Goal: Information Seeking & Learning: Find specific fact

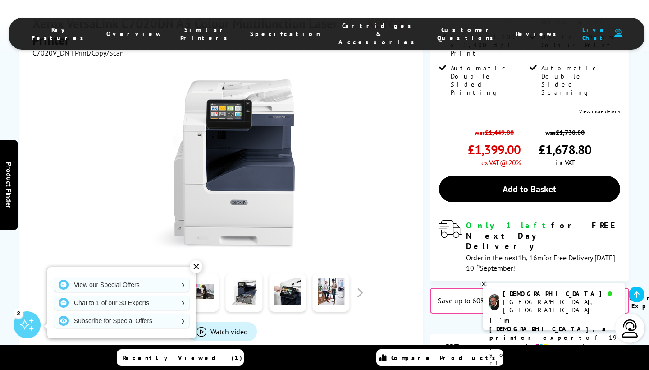
click at [165, 273] on link at bounding box center [156, 292] width 37 height 38
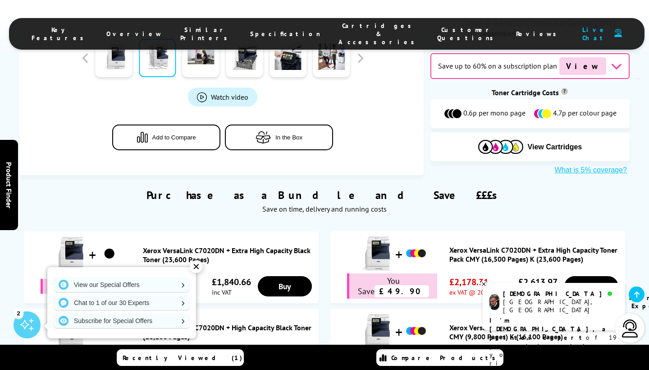
scroll to position [479, 0]
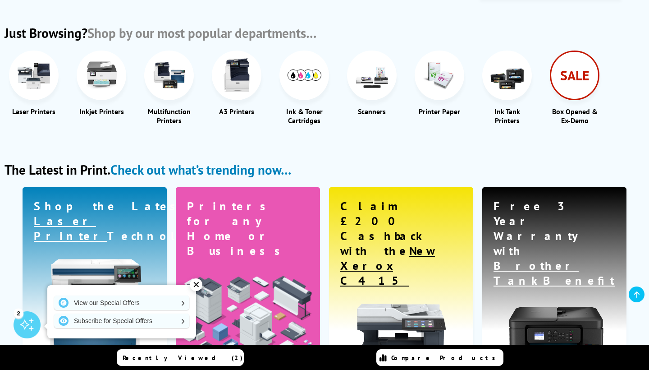
scroll to position [1060, 0]
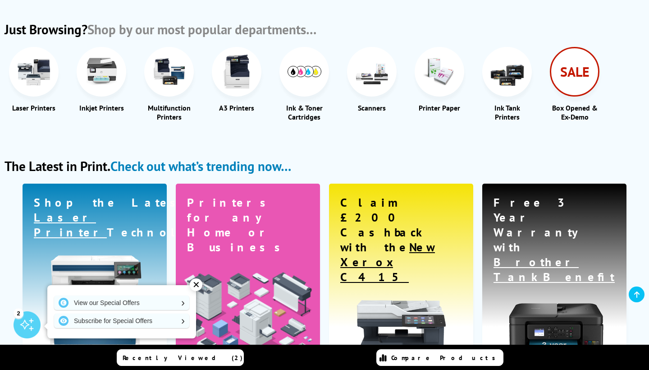
type input "xerox c70"
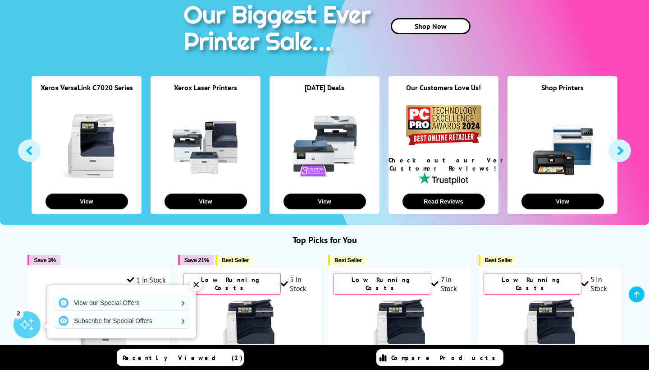
scroll to position [108, 0]
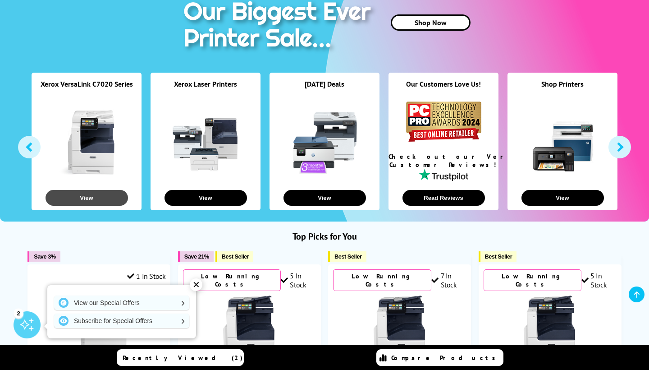
click at [81, 198] on button "View" at bounding box center [87, 198] width 83 height 16
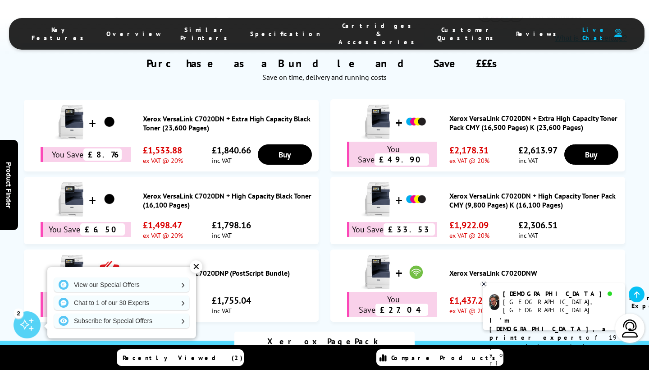
scroll to position [612, 0]
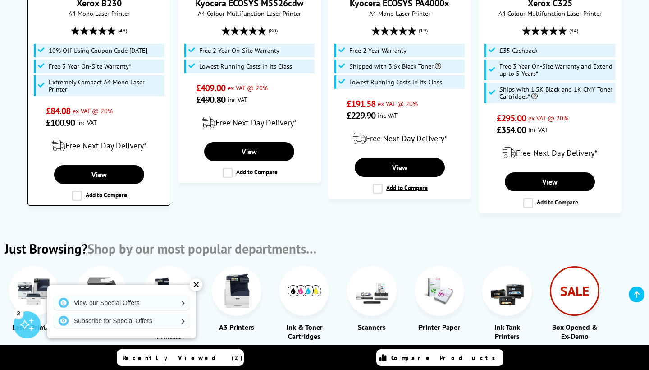
scroll to position [843, 0]
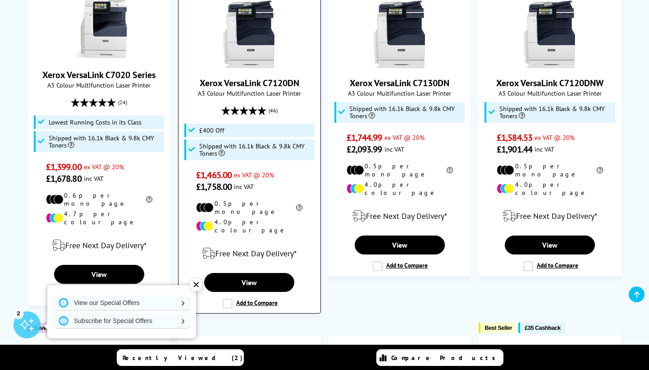
scroll to position [411, 0]
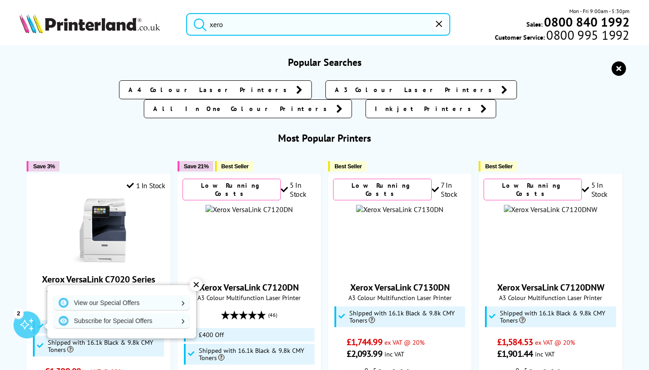
click at [268, 24] on input "xero" at bounding box center [318, 24] width 264 height 23
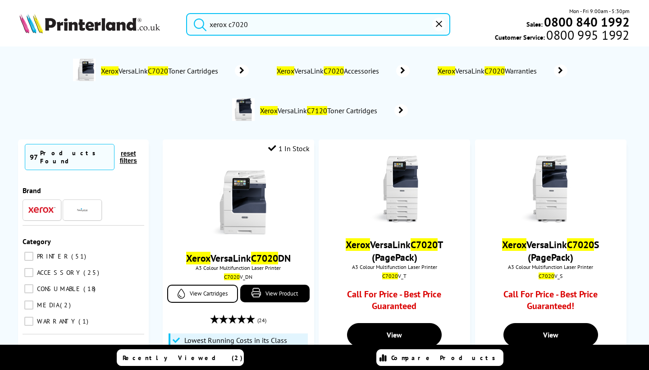
type input "xerox c7020"
click at [198, 23] on button "submit" at bounding box center [198, 23] width 23 height 20
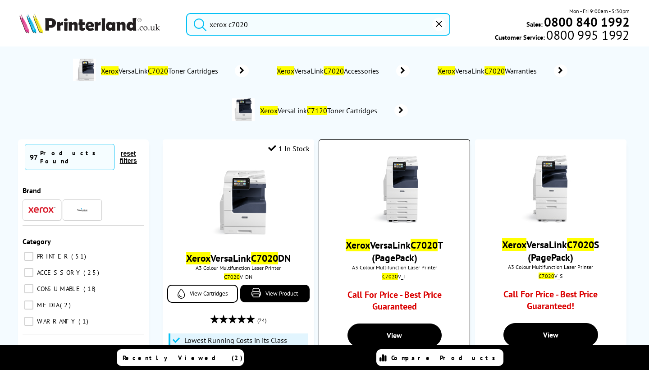
click at [391, 253] on link "Xerox VersaLink C7020 T (PagePack)" at bounding box center [394, 251] width 97 height 25
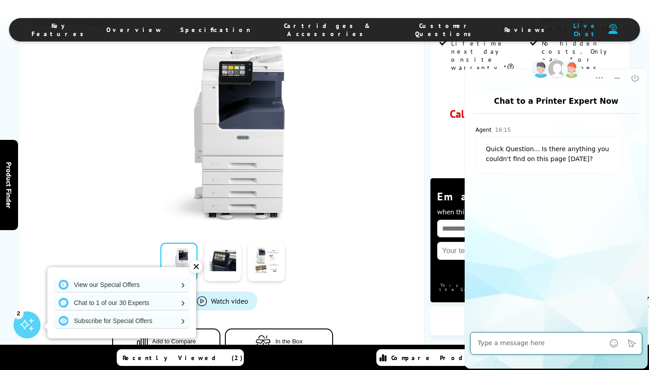
scroll to position [157, 0]
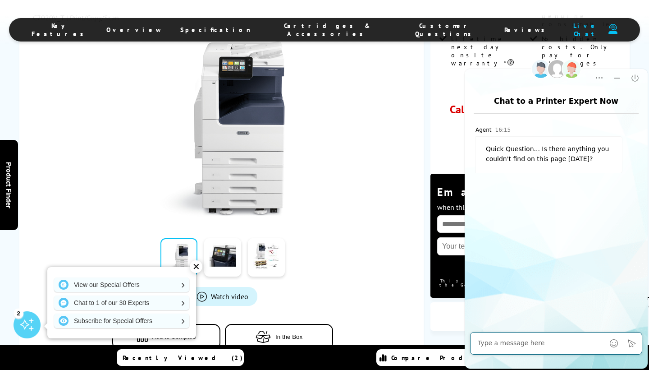
drag, startPoint x: 336, startPoint y: 66, endPoint x: 345, endPoint y: 85, distance: 21.6
click at [336, 66] on div at bounding box center [223, 124] width 380 height 204
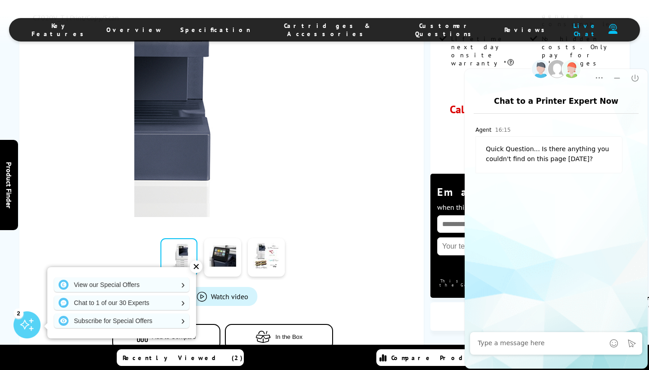
drag, startPoint x: 289, startPoint y: 97, endPoint x: 326, endPoint y: 97, distance: 37.0
click at [290, 97] on img at bounding box center [222, 128] width 177 height 177
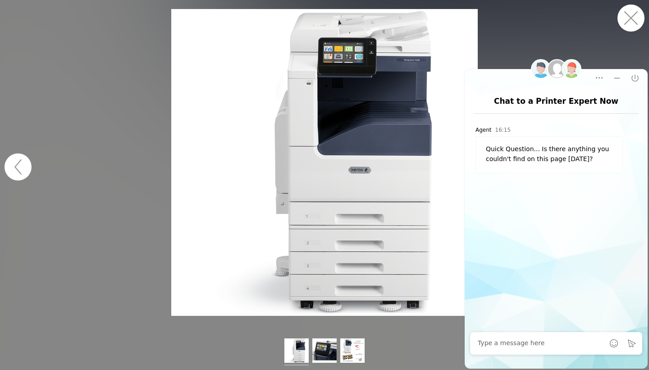
drag, startPoint x: 498, startPoint y: 60, endPoint x: 515, endPoint y: 69, distance: 19.4
click at [498, 60] on html "Chat to a Printer Expert Now Popup Popup Close Chat window Agent 16:15 Quick Qu…" at bounding box center [557, 212] width 186 height 316
click at [524, 65] on html "Chat to a Printer Expert Now Popup Popup Close Chat window Agent 16:15 Quick Qu…" at bounding box center [557, 212] width 186 height 316
click at [613, 74] on icon "Minimize" at bounding box center [617, 78] width 9 height 9
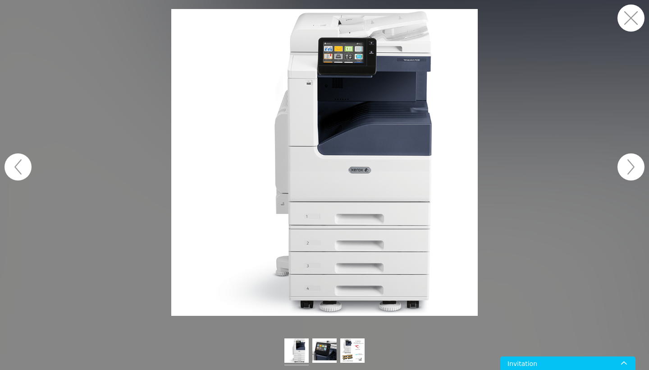
drag, startPoint x: 625, startPoint y: 15, endPoint x: 631, endPoint y: 22, distance: 9.3
click at [625, 16] on button "button" at bounding box center [631, 18] width 27 height 27
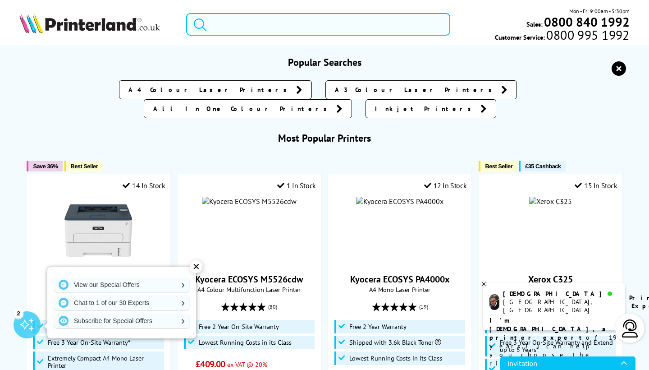
click at [258, 25] on input "search" at bounding box center [318, 24] width 264 height 23
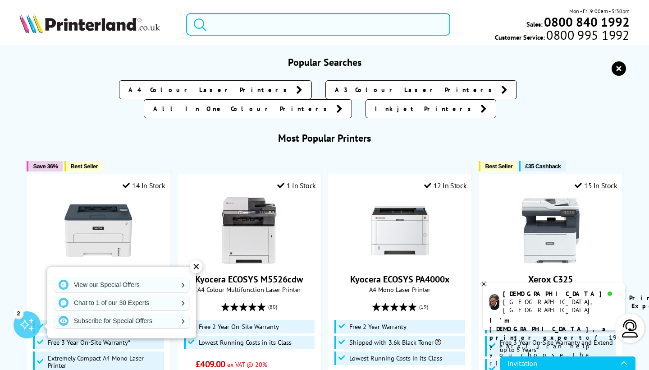
scroll to position [0, 0]
click at [258, 25] on input "search" at bounding box center [318, 24] width 264 height 23
drag, startPoint x: 627, startPoint y: 67, endPoint x: 588, endPoint y: 69, distance: 38.8
click at [627, 67] on button "reset" at bounding box center [619, 68] width 20 height 16
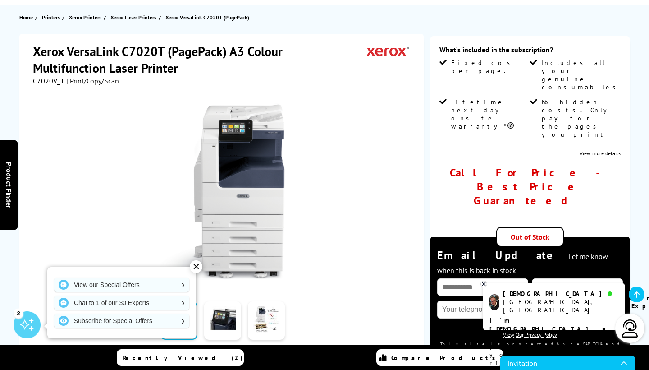
scroll to position [93, 0]
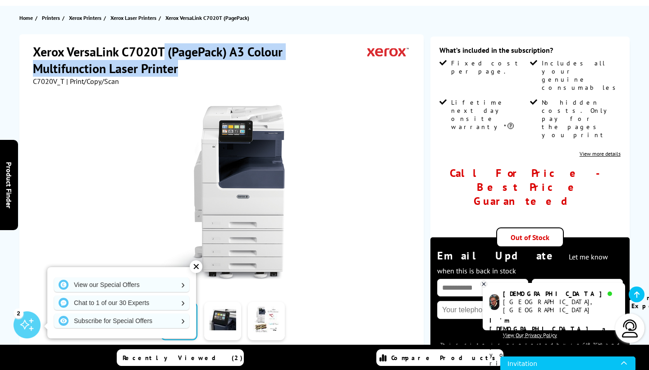
drag, startPoint x: 165, startPoint y: 54, endPoint x: 226, endPoint y: 70, distance: 63.4
click at [226, 70] on h1 "Xerox VersaLink C7020T (PagePack) A3 Colour Multifunction Laser Printer" at bounding box center [200, 59] width 335 height 33
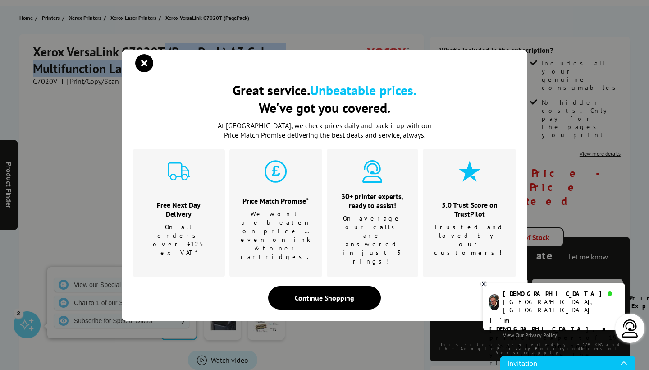
click at [138, 72] on icon "close modal" at bounding box center [144, 63] width 18 height 18
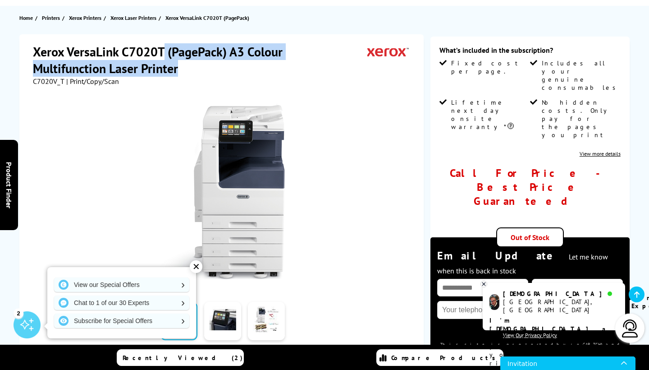
drag, startPoint x: 269, startPoint y: 72, endPoint x: 233, endPoint y: 72, distance: 36.1
click at [268, 72] on h1 "Xerox VersaLink C7020T (PagePack) A3 Colour Multifunction Laser Printer" at bounding box center [200, 59] width 335 height 33
drag, startPoint x: 179, startPoint y: 65, endPoint x: 207, endPoint y: 39, distance: 38.9
click at [207, 39] on div "Xerox VersaLink C7020T (PagePack) A3 Colour Multifunction Laser Printer C7020V_…" at bounding box center [221, 236] width 405 height 404
copy h1 "Xerox VersaLink C7020T (PagePack) A3 Colour Multifunction Laser Printer"
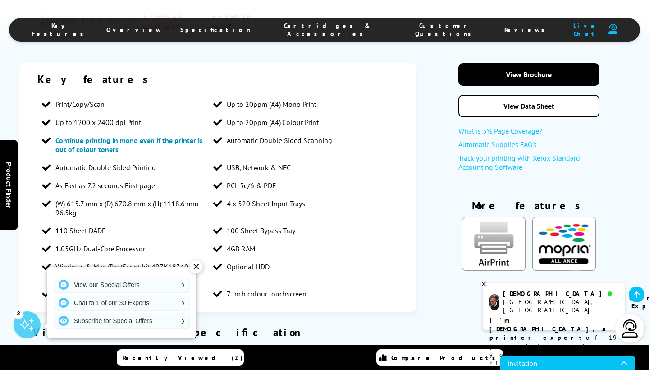
scroll to position [621, 0]
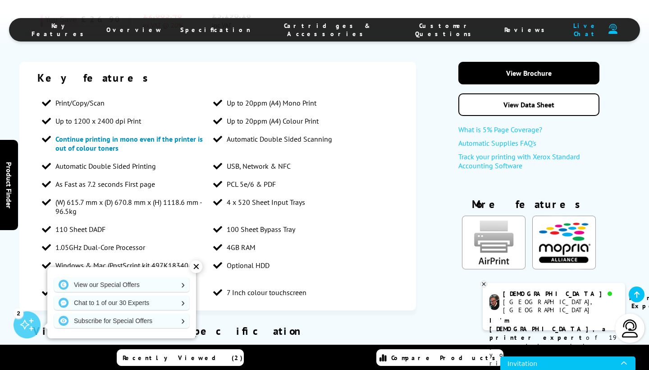
click at [196, 263] on div "✕" at bounding box center [196, 266] width 13 height 13
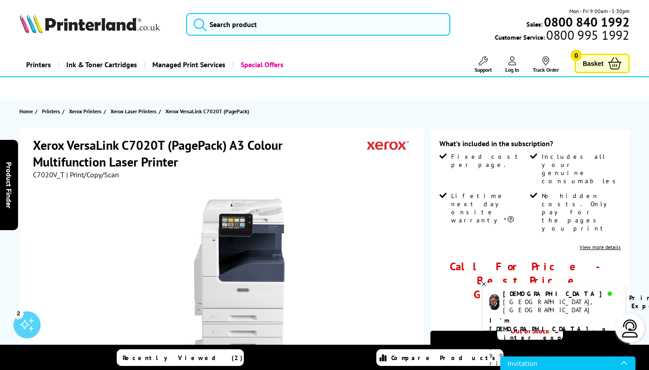
scroll to position [0, 0]
drag, startPoint x: 603, startPoint y: 207, endPoint x: 611, endPoint y: 207, distance: 7.7
click at [604, 244] on link "View more details" at bounding box center [600, 247] width 41 height 7
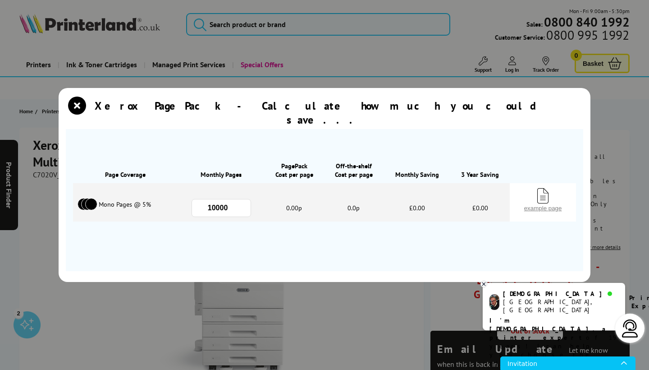
drag, startPoint x: 76, startPoint y: 115, endPoint x: 299, endPoint y: 145, distance: 224.3
click at [77, 115] on icon "close modal" at bounding box center [77, 106] width 18 height 18
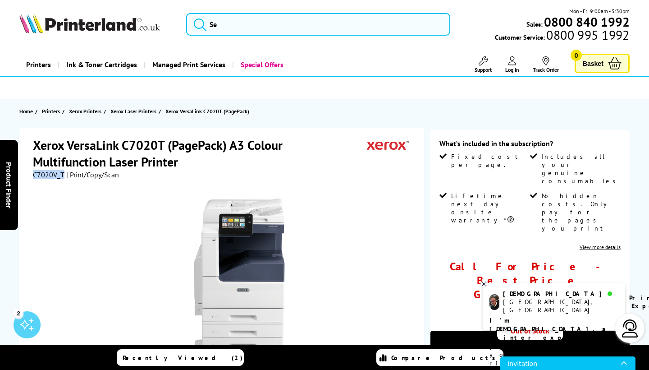
drag, startPoint x: 63, startPoint y: 176, endPoint x: 29, endPoint y: 175, distance: 33.4
click at [22, 174] on div "Xerox VersaLink C7020T (PagePack) A3 Colour Multifunction Laser Printer C7020V_…" at bounding box center [221, 330] width 405 height 404
copy span "C7020V_T"
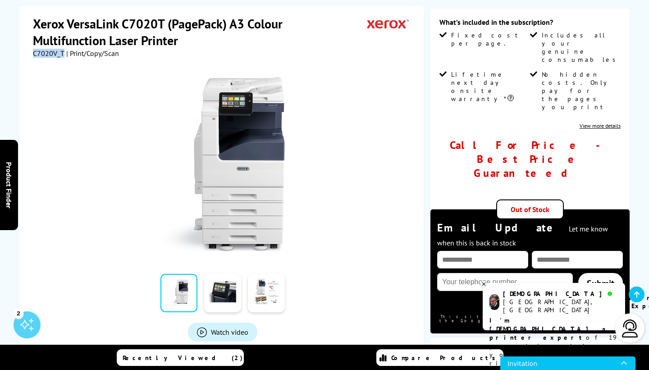
scroll to position [124, 0]
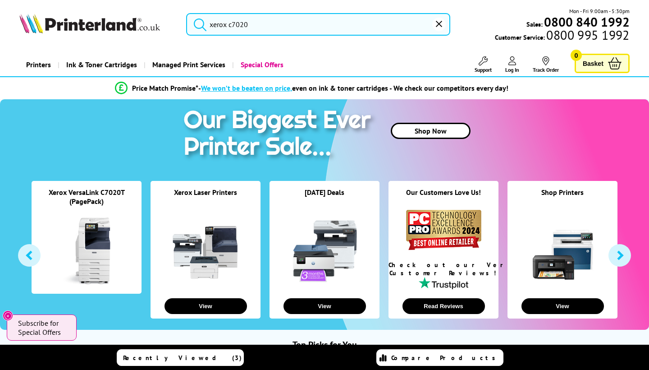
click at [294, 20] on input "xerox c7020" at bounding box center [318, 24] width 264 height 23
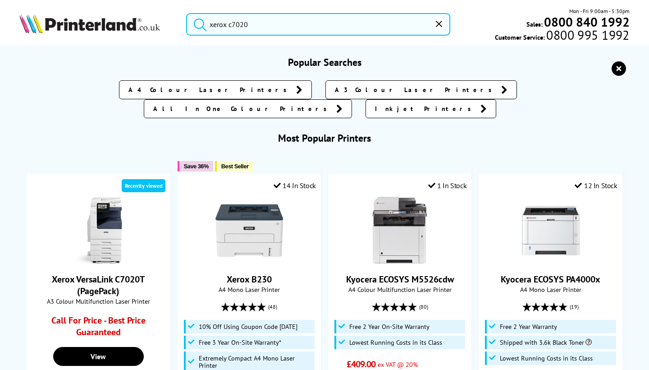
click at [198, 23] on button "submit" at bounding box center [198, 23] width 23 height 20
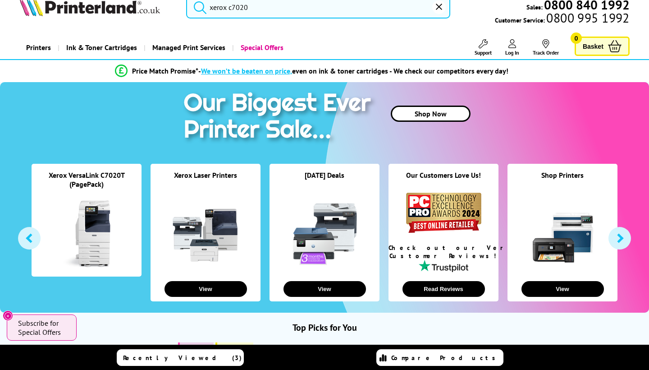
scroll to position [21, 0]
